Goal: Transaction & Acquisition: Purchase product/service

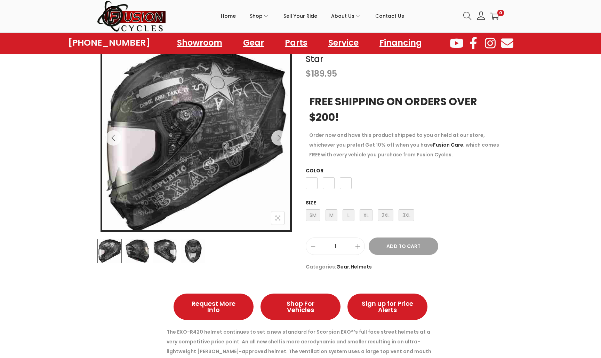
scroll to position [86, 0]
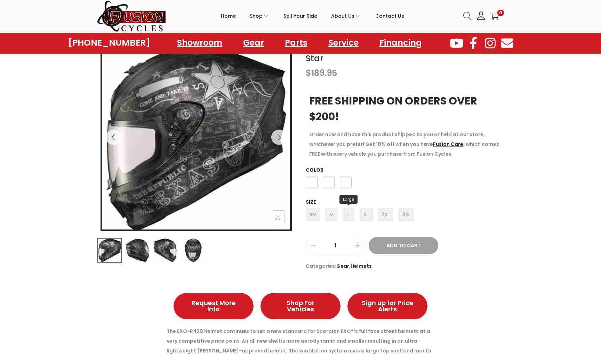
click at [348, 215] on span "L Large" at bounding box center [349, 214] width 12 height 12
click at [309, 182] on span "Black/Gold" at bounding box center [312, 182] width 12 height 12
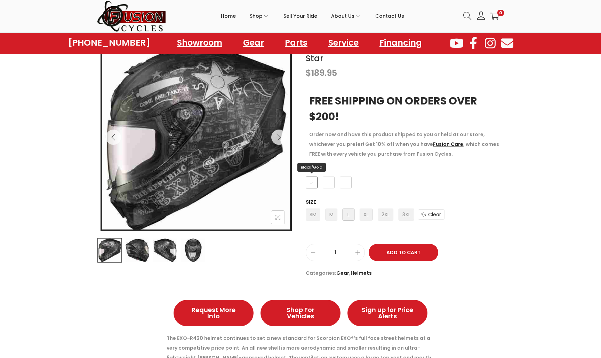
click at [311, 182] on span "Black/Gold" at bounding box center [312, 182] width 12 height 12
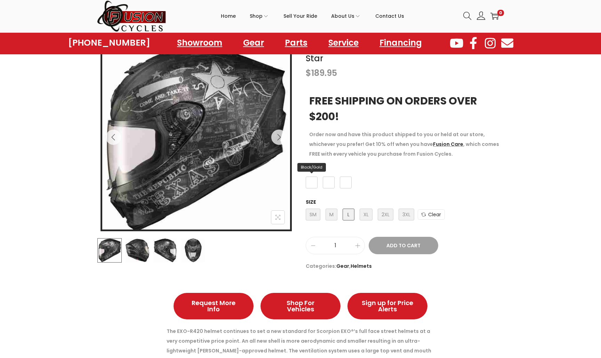
click at [311, 182] on span "Black/Gold" at bounding box center [312, 182] width 12 height 12
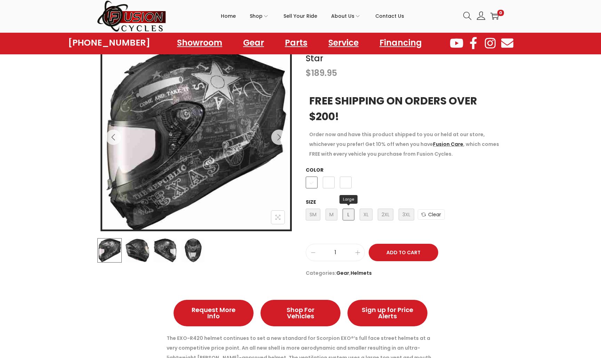
click at [349, 215] on span "L Large" at bounding box center [349, 214] width 12 height 12
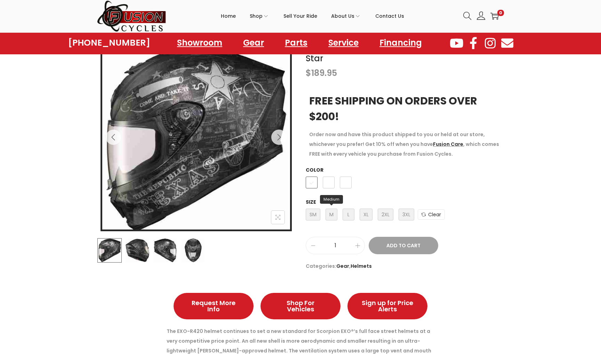
click at [332, 215] on span "M Medium" at bounding box center [332, 214] width 12 height 12
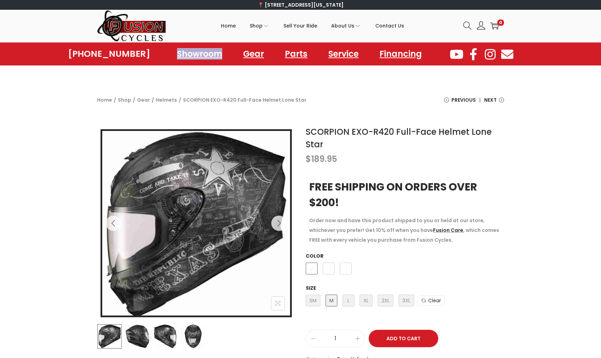
click at [491, 53] on icon at bounding box center [490, 54] width 15 height 12
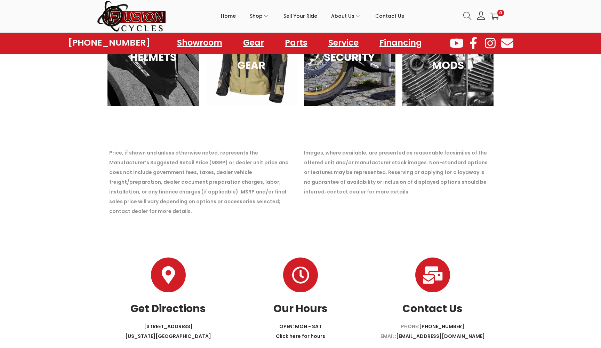
scroll to position [2025, 0]
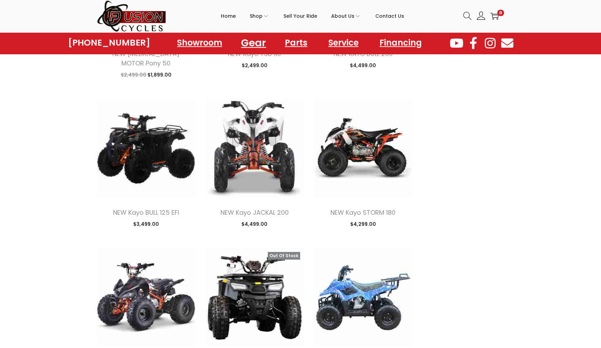
click at [253, 43] on link "Gear" at bounding box center [254, 42] width 42 height 19
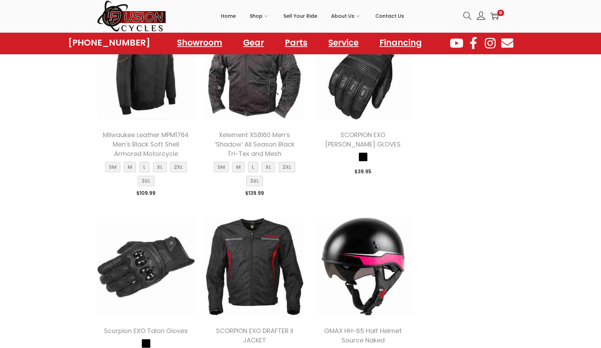
scroll to position [950, 0]
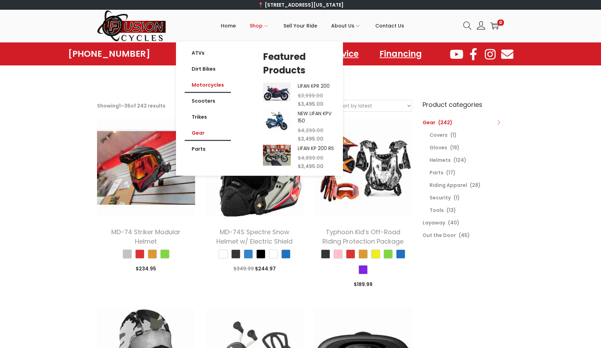
click at [206, 85] on link "Motorcycles" at bounding box center [208, 85] width 46 height 16
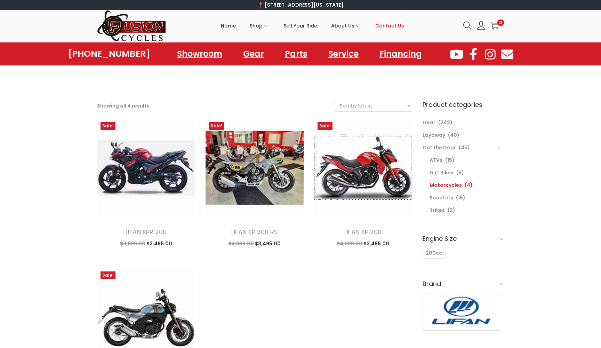
click at [382, 26] on span "Contact Us" at bounding box center [389, 25] width 29 height 17
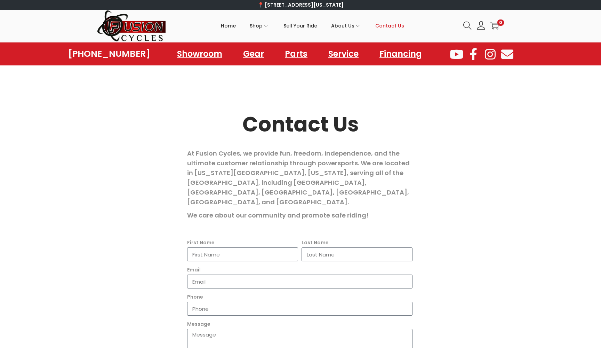
click at [456, 54] on icon at bounding box center [456, 54] width 15 height 12
